Goal: Check status: Check status

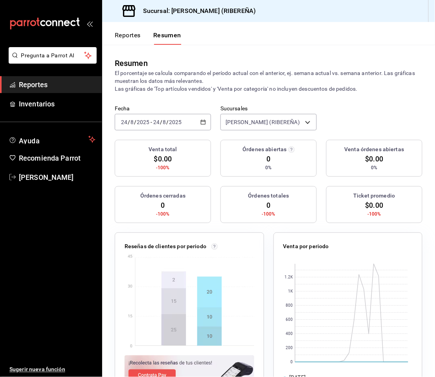
click at [126, 35] on button "Reportes" at bounding box center [128, 37] width 26 height 13
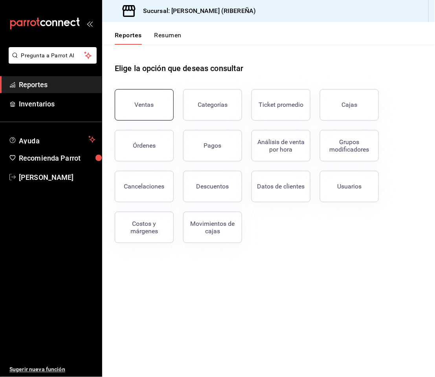
click at [145, 93] on button "Ventas" at bounding box center [144, 104] width 59 height 31
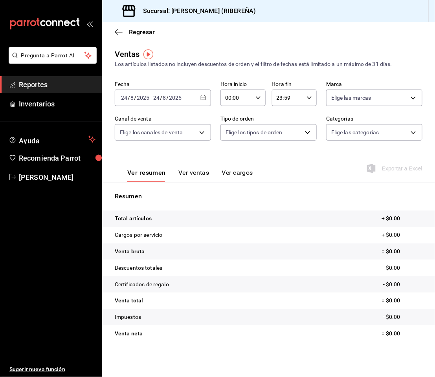
click at [197, 98] on div "[DATE] [DATE] - [DATE] [DATE]" at bounding box center [163, 98] width 96 height 17
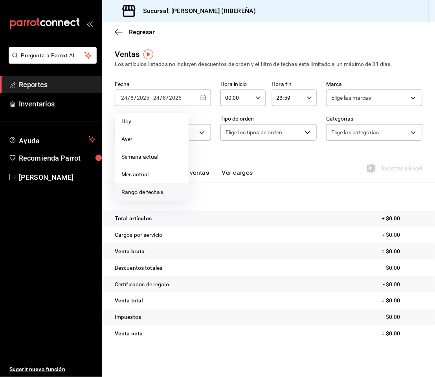
click at [159, 189] on span "Rango de fechas" at bounding box center [151, 192] width 61 height 8
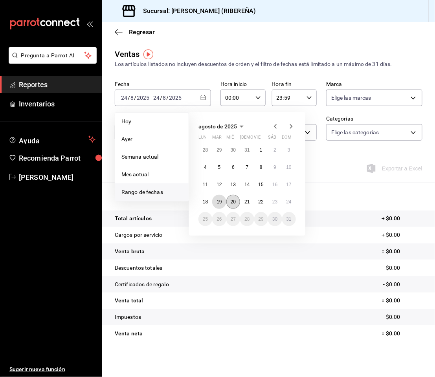
drag, startPoint x: 223, startPoint y: 202, endPoint x: 237, endPoint y: 202, distance: 14.5
click at [237, 202] on div "28 29 30 31 1 2 3 4 5 6 7 8 9 10 11 12 13 14 15 16 17 18 19 20 21 22 23 24 25 2…" at bounding box center [247, 184] width 97 height 83
click at [237, 202] on button "20" at bounding box center [233, 202] width 14 height 14
click at [219, 199] on abbr "19" at bounding box center [219, 202] width 5 height 6
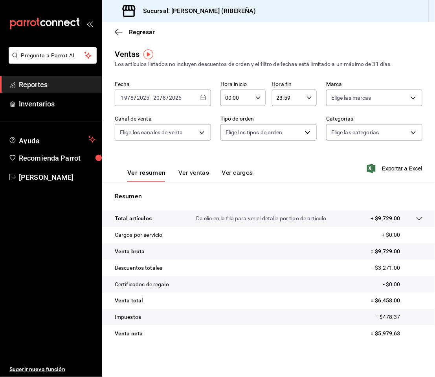
click at [194, 172] on button "Ver ventas" at bounding box center [193, 175] width 31 height 13
